Goal: Task Accomplishment & Management: Complete application form

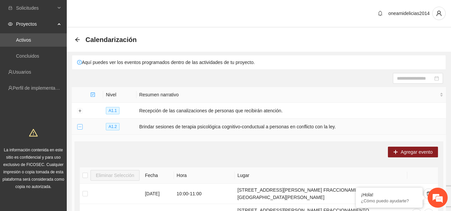
click at [78, 127] on button "Collapse row" at bounding box center [79, 127] width 5 height 5
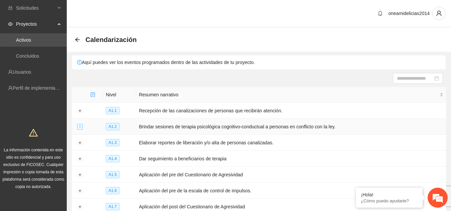
click at [78, 127] on button "Expand row" at bounding box center [79, 127] width 5 height 5
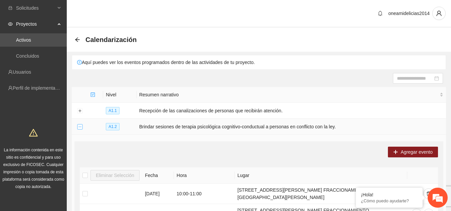
click at [78, 126] on button "Collapse row" at bounding box center [79, 127] width 5 height 5
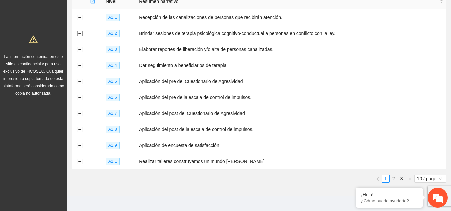
scroll to position [102, 0]
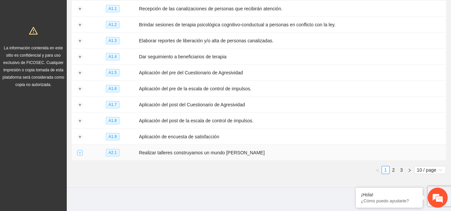
click at [80, 151] on button "Expand row" at bounding box center [79, 153] width 5 height 5
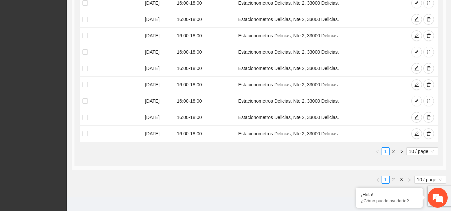
scroll to position [343, 0]
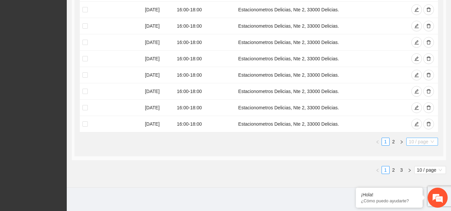
click at [422, 138] on span "10 / page" at bounding box center [422, 141] width 26 height 7
click at [422, 172] on div "50 / page" at bounding box center [423, 175] width 24 height 7
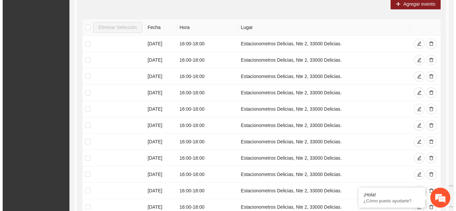
scroll to position [290, 0]
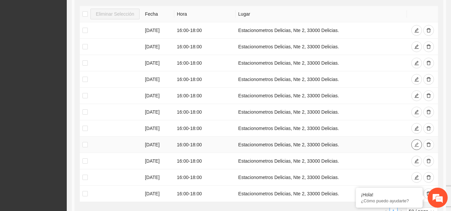
click at [419, 143] on icon "edit" at bounding box center [417, 145] width 5 height 5
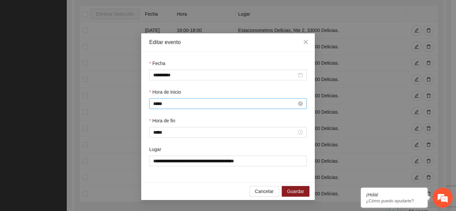
click at [181, 105] on input "*****" at bounding box center [225, 103] width 144 height 7
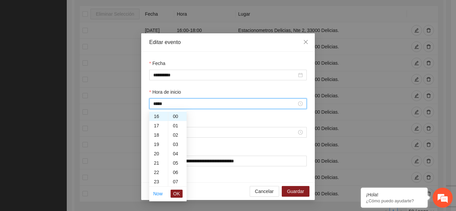
scroll to position [136, 0]
click at [158, 120] on div "15" at bounding box center [158, 120] width 19 height 9
type input "*****"
click at [175, 193] on span "OK" at bounding box center [176, 193] width 7 height 7
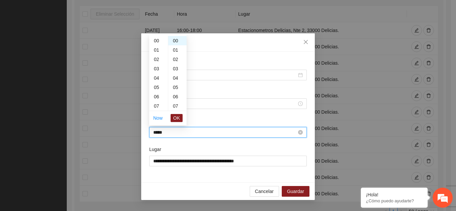
click at [169, 131] on input "*****" at bounding box center [225, 132] width 144 height 7
click at [158, 89] on div "16" at bounding box center [158, 88] width 19 height 9
click at [174, 105] on div "30" at bounding box center [177, 107] width 18 height 9
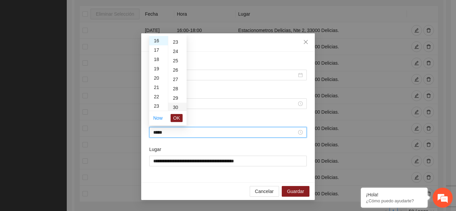
type input "*****"
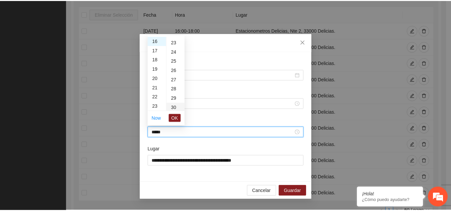
scroll to position [281, 0]
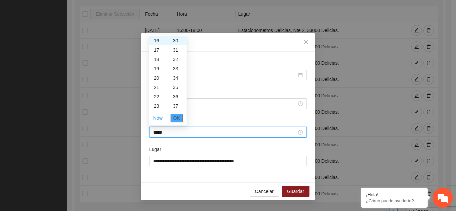
click at [176, 120] on span "OK" at bounding box center [176, 118] width 7 height 7
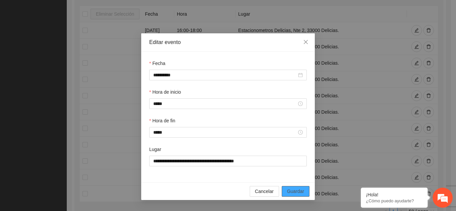
click at [295, 190] on span "Guardar" at bounding box center [295, 191] width 17 height 7
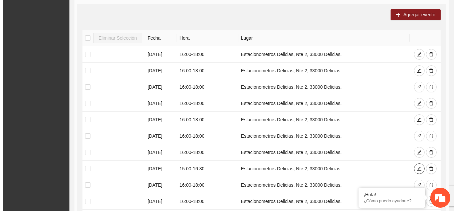
scroll to position [263, 0]
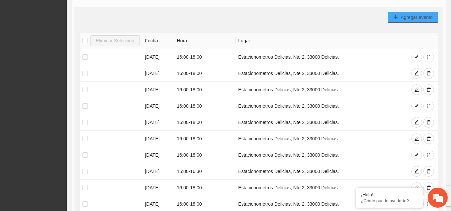
click at [415, 14] on span "Agregar evento" at bounding box center [417, 17] width 32 height 7
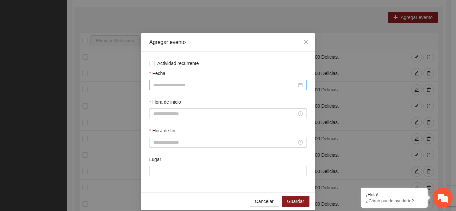
click at [214, 87] on input "Fecha" at bounding box center [225, 85] width 144 height 7
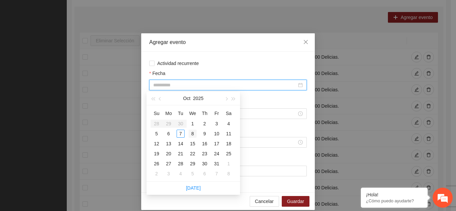
type input "**********"
click at [192, 134] on div "8" at bounding box center [193, 134] width 8 height 8
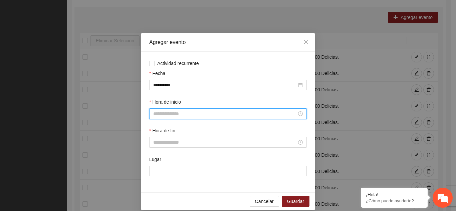
click at [167, 115] on input "Hora de inicio" at bounding box center [225, 113] width 144 height 7
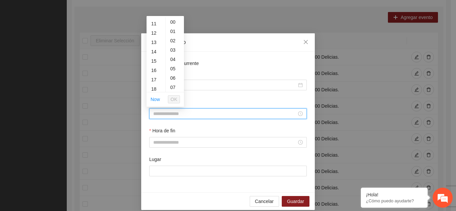
scroll to position [107, 0]
click at [156, 65] on div "16" at bounding box center [156, 64] width 19 height 9
click at [174, 90] on div "30" at bounding box center [175, 88] width 18 height 9
type input "*****"
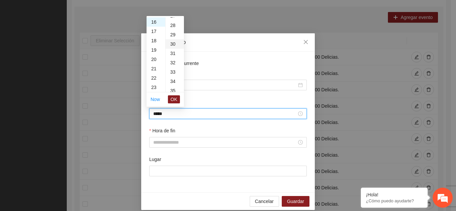
scroll to position [281, 0]
click at [175, 100] on span "OK" at bounding box center [174, 99] width 7 height 7
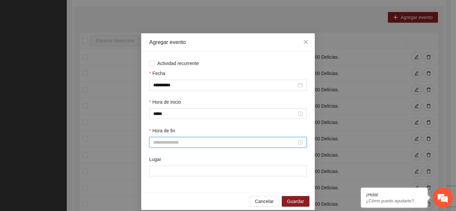
click at [172, 145] on input "Hora de fin" at bounding box center [225, 142] width 144 height 7
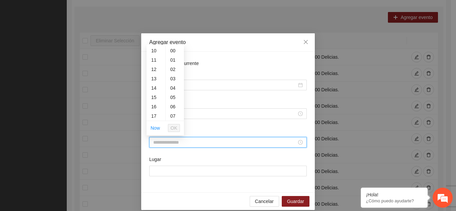
scroll to position [107, 0]
click at [155, 114] on div "18" at bounding box center [156, 112] width 19 height 9
type input "*****"
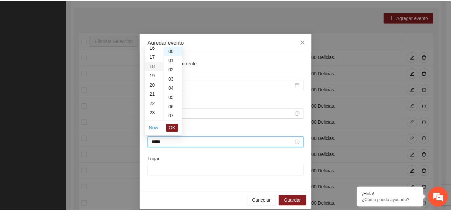
scroll to position [168, 0]
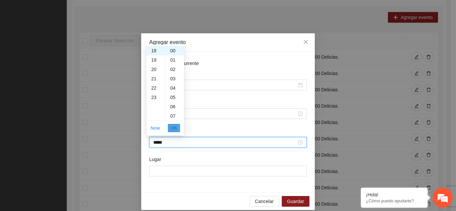
click at [176, 129] on span "OK" at bounding box center [174, 128] width 7 height 7
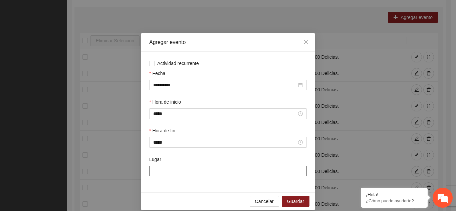
click at [173, 170] on input "Lugar" at bounding box center [228, 171] width 158 height 11
type input "**********"
click at [298, 199] on span "Guardar" at bounding box center [295, 201] width 17 height 7
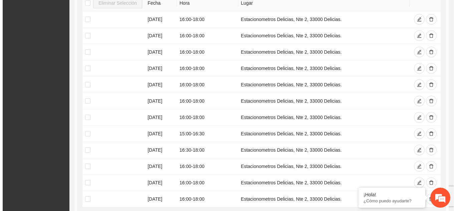
scroll to position [303, 0]
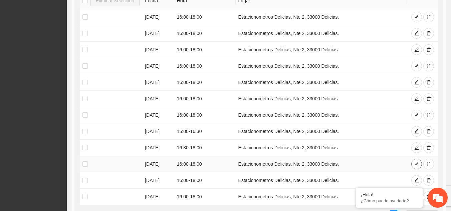
click at [419, 162] on icon "edit" at bounding box center [417, 164] width 5 height 5
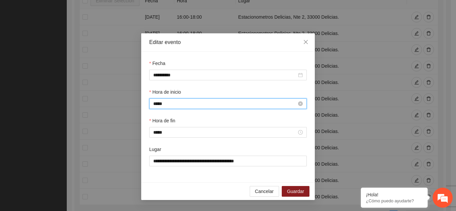
scroll to position [150, 0]
click at [219, 103] on input "*****" at bounding box center [225, 103] width 144 height 7
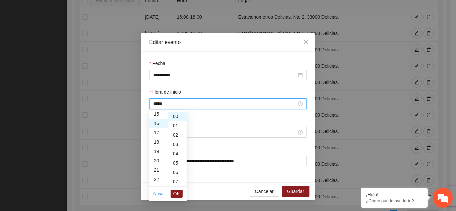
scroll to position [136, 0]
click at [159, 118] on div "15" at bounding box center [158, 120] width 19 height 9
type input "*****"
click at [179, 192] on span "OK" at bounding box center [176, 193] width 7 height 7
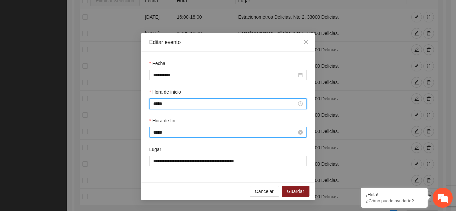
click at [174, 133] on input "*****" at bounding box center [225, 132] width 144 height 7
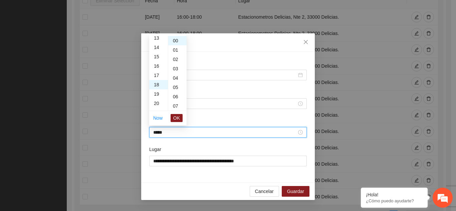
scroll to position [115, 0]
click at [157, 74] on div "16" at bounding box center [158, 75] width 19 height 9
click at [177, 108] on div "30" at bounding box center [177, 107] width 18 height 9
type input "*****"
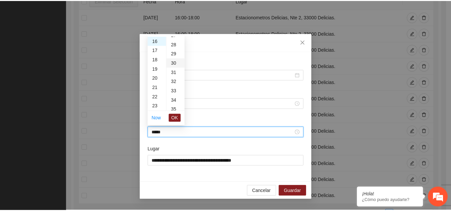
scroll to position [281, 0]
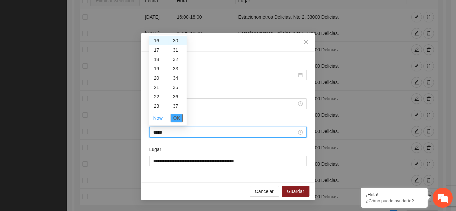
click at [176, 116] on span "OK" at bounding box center [176, 118] width 7 height 7
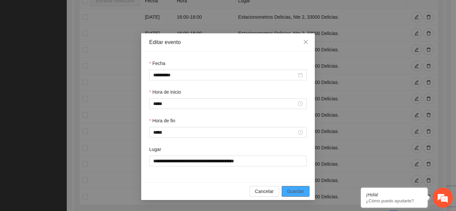
click at [294, 191] on span "Guardar" at bounding box center [295, 191] width 17 height 7
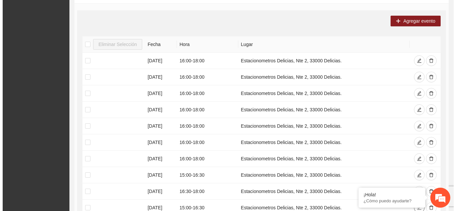
scroll to position [250, 0]
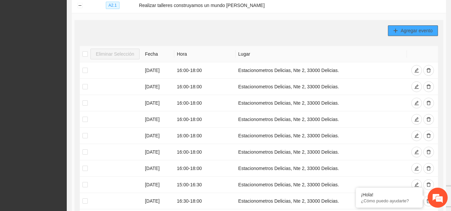
click at [402, 25] on button "Agregar evento" at bounding box center [413, 30] width 50 height 11
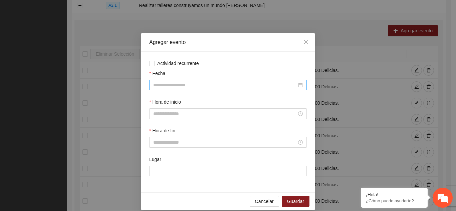
click at [232, 84] on input "Fecha" at bounding box center [225, 85] width 144 height 7
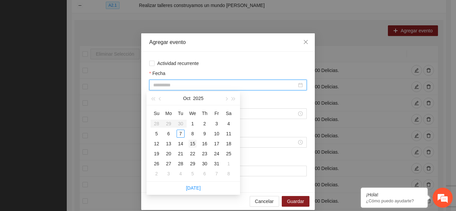
type input "**********"
click at [193, 145] on div "15" at bounding box center [193, 144] width 8 height 8
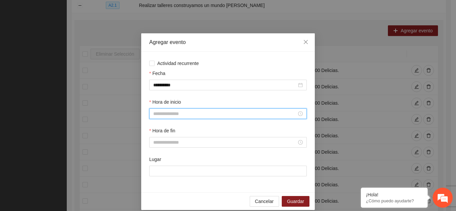
click at [174, 113] on input "Hora de inicio" at bounding box center [225, 113] width 144 height 7
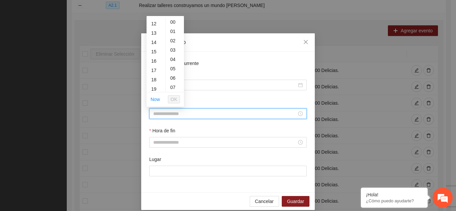
scroll to position [120, 0]
click at [154, 52] on div "16" at bounding box center [156, 51] width 19 height 9
click at [174, 88] on div "30" at bounding box center [175, 88] width 18 height 9
type input "*****"
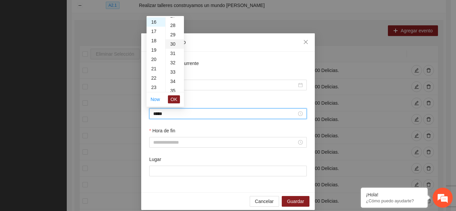
scroll to position [281, 0]
click at [175, 99] on span "OK" at bounding box center [174, 99] width 7 height 7
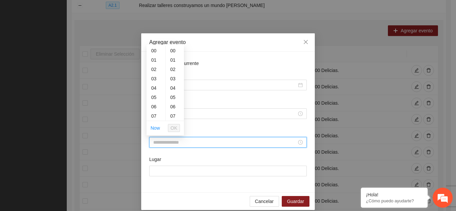
click at [161, 142] on input "Hora de fin" at bounding box center [225, 142] width 144 height 7
click at [154, 108] on div "18" at bounding box center [156, 107] width 19 height 9
type input "*****"
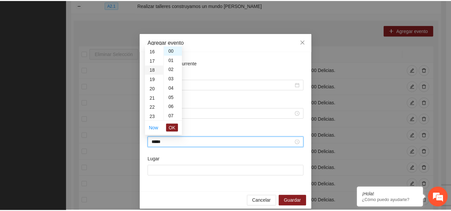
scroll to position [168, 0]
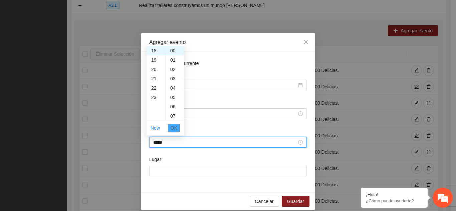
click at [176, 128] on span "OK" at bounding box center [174, 128] width 7 height 7
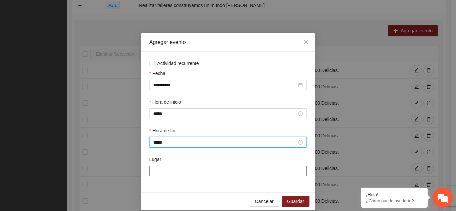
click at [182, 173] on input "Lugar" at bounding box center [228, 171] width 158 height 11
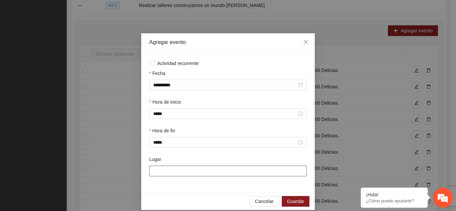
type input "**********"
click at [294, 201] on span "Guardar" at bounding box center [295, 201] width 17 height 7
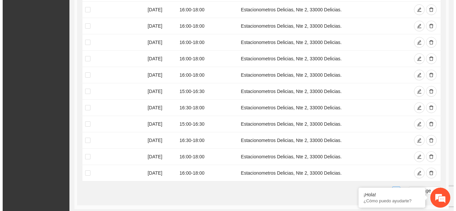
scroll to position [357, 0]
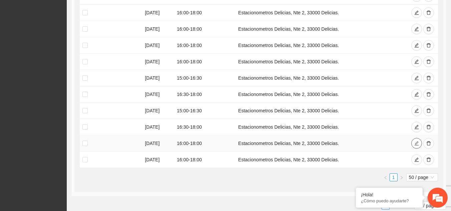
click at [417, 141] on icon "edit" at bounding box center [417, 143] width 5 height 5
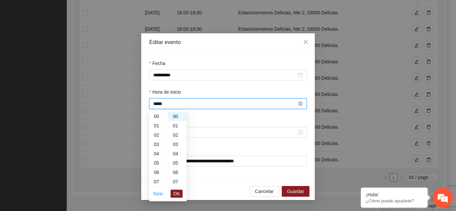
click at [206, 103] on input "*****" at bounding box center [225, 103] width 144 height 7
click at [158, 118] on div "15" at bounding box center [158, 120] width 19 height 9
click at [176, 183] on div "30" at bounding box center [177, 183] width 18 height 9
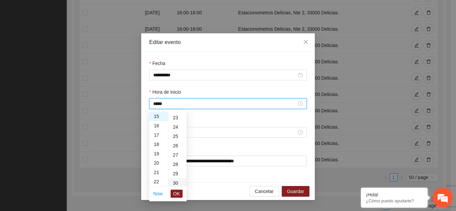
type input "*****"
click at [177, 193] on span "OK" at bounding box center [176, 193] width 7 height 7
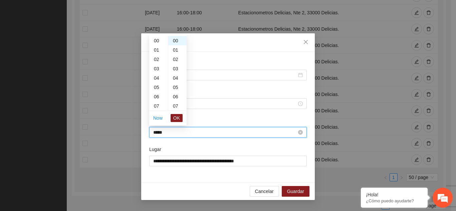
click at [176, 132] on input "*****" at bounding box center [225, 132] width 144 height 7
click at [159, 72] on div "17" at bounding box center [158, 71] width 19 height 9
type input "*****"
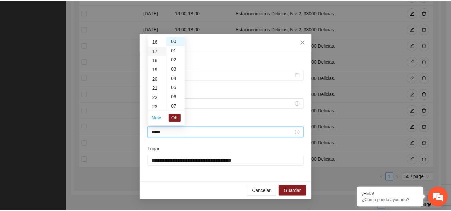
scroll to position [159, 0]
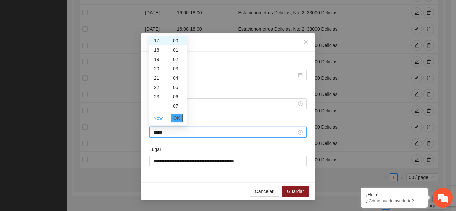
click at [179, 118] on span "OK" at bounding box center [176, 118] width 7 height 7
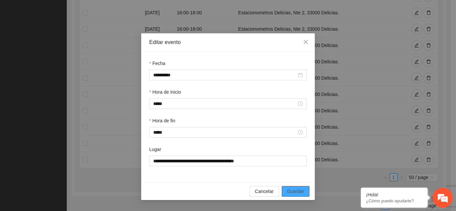
click at [292, 191] on span "Guardar" at bounding box center [295, 191] width 17 height 7
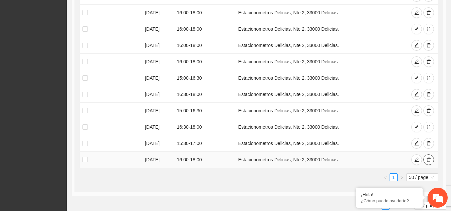
click at [430, 158] on icon "delete" at bounding box center [429, 160] width 4 height 4
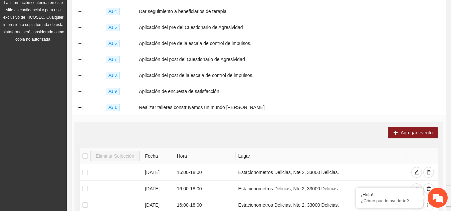
scroll to position [134, 0]
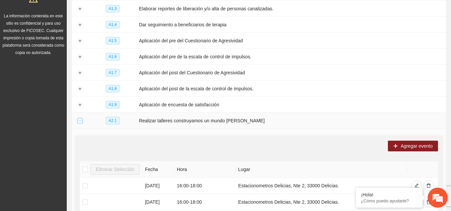
click at [80, 119] on button "Collapse row" at bounding box center [79, 121] width 5 height 5
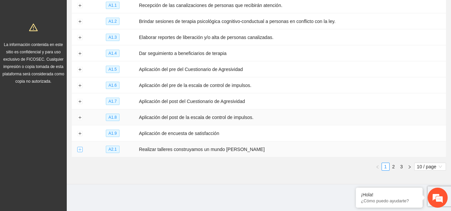
scroll to position [102, 0]
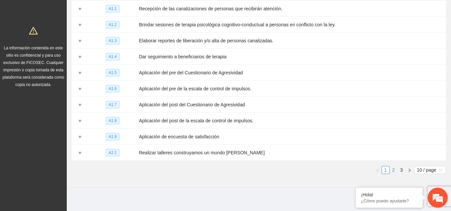
click at [395, 168] on link "2" at bounding box center [393, 170] width 7 height 7
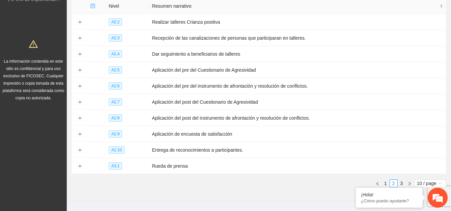
scroll to position [76, 0]
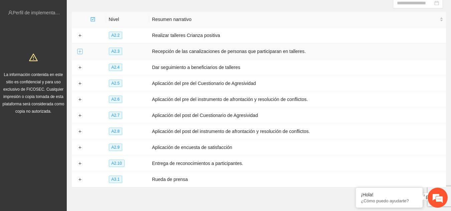
click at [80, 50] on button "Expand row" at bounding box center [79, 51] width 5 height 5
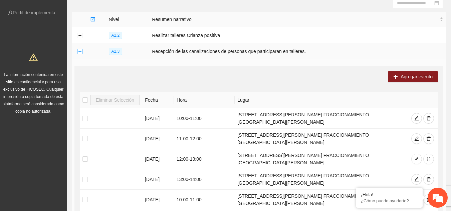
click at [80, 50] on button "Collapse row" at bounding box center [79, 51] width 5 height 5
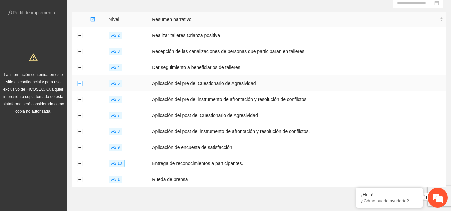
click at [80, 81] on button "Expand row" at bounding box center [79, 83] width 5 height 5
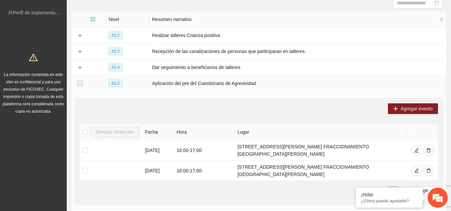
click at [80, 81] on button "Collapse row" at bounding box center [79, 83] width 5 height 5
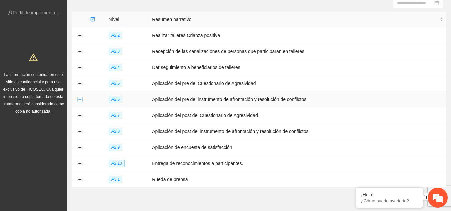
click at [79, 98] on button "Expand row" at bounding box center [79, 99] width 5 height 5
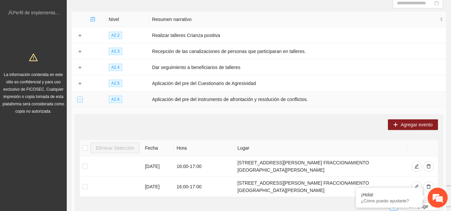
click at [79, 98] on button "Collapse row" at bounding box center [79, 99] width 5 height 5
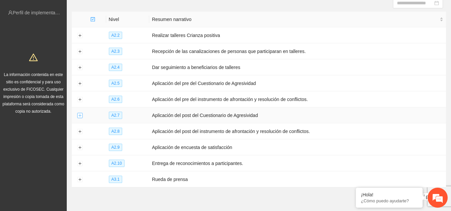
click at [79, 115] on button "Expand row" at bounding box center [79, 115] width 5 height 5
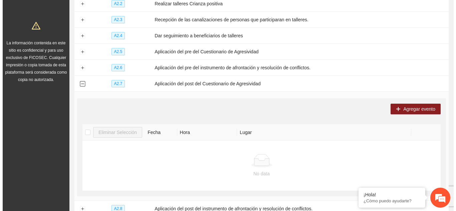
scroll to position [116, 0]
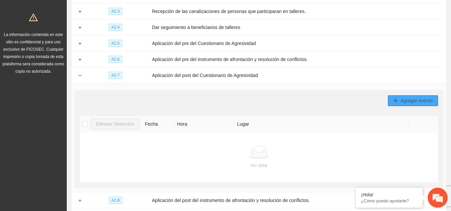
click at [407, 99] on span "Agregar evento" at bounding box center [417, 100] width 32 height 7
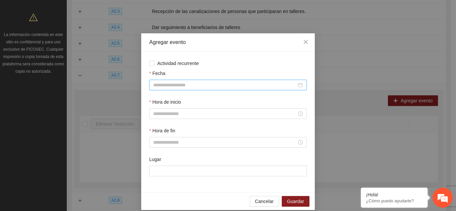
click at [202, 83] on input "Fecha" at bounding box center [225, 85] width 144 height 7
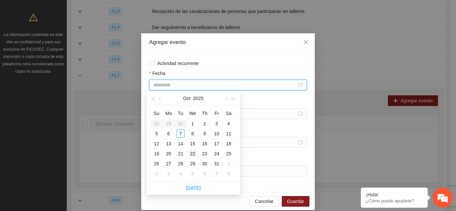
type input "**********"
click at [194, 152] on div "22" at bounding box center [193, 154] width 8 height 8
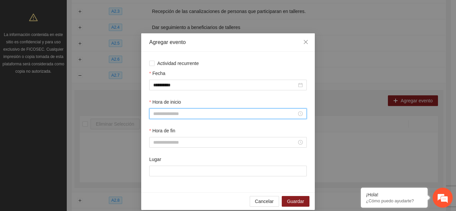
click at [172, 115] on input "Hora de inicio" at bounding box center [225, 113] width 144 height 7
